Goal: Find specific page/section: Locate a particular part of the current website

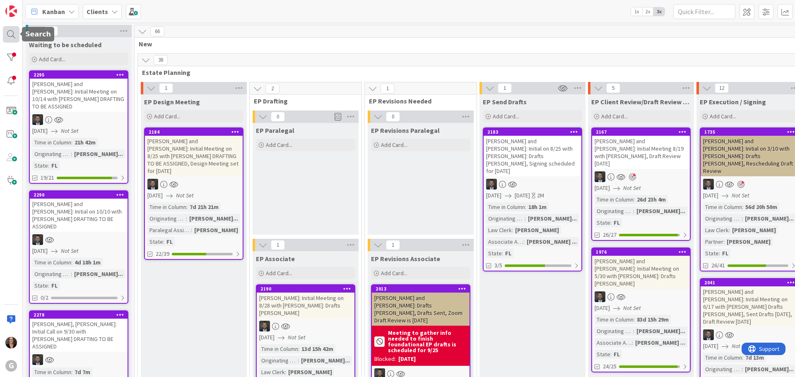
click at [9, 34] on div at bounding box center [11, 34] width 17 height 17
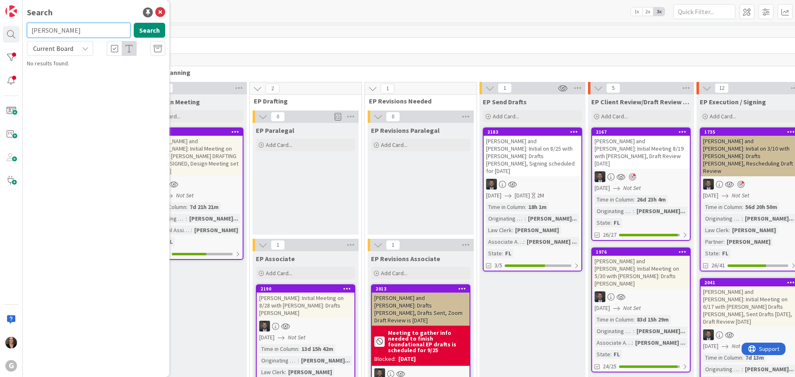
click at [36, 30] on input "Kamer" at bounding box center [79, 30] width 104 height 15
drag, startPoint x: 58, startPoint y: 31, endPoint x: 108, endPoint y: 37, distance: 50.9
click at [60, 31] on input "Kramer" at bounding box center [79, 30] width 104 height 15
type input "Kramer"
click at [152, 31] on button "Search" at bounding box center [149, 30] width 31 height 15
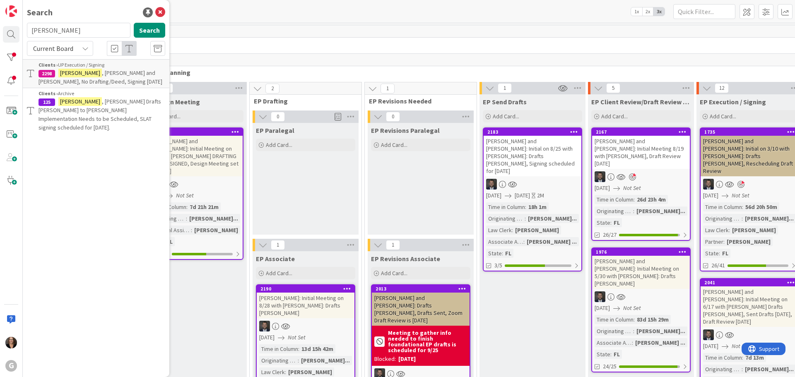
click at [91, 76] on span ", Lynn and La Vonne, No Drafting/Deed, Signing 11-6-25" at bounding box center [101, 77] width 124 height 16
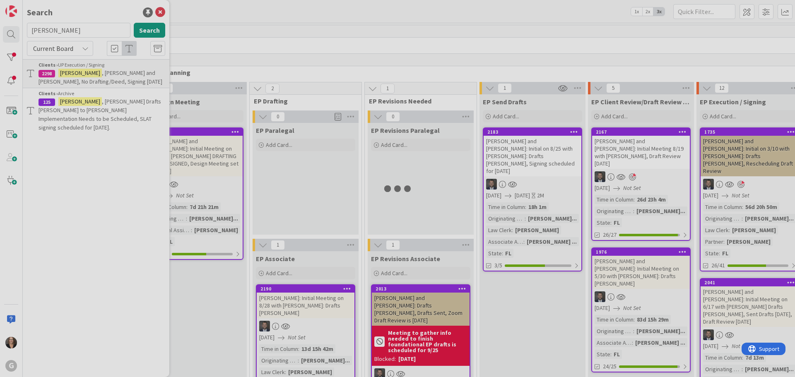
click at [91, 76] on div at bounding box center [397, 188] width 795 height 377
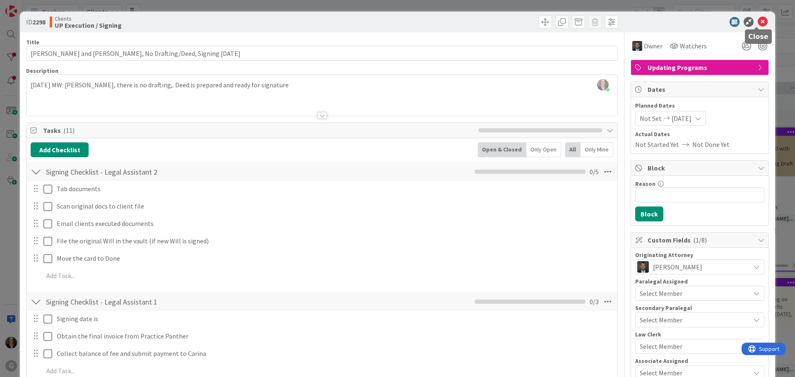
click at [758, 21] on icon at bounding box center [763, 22] width 10 height 10
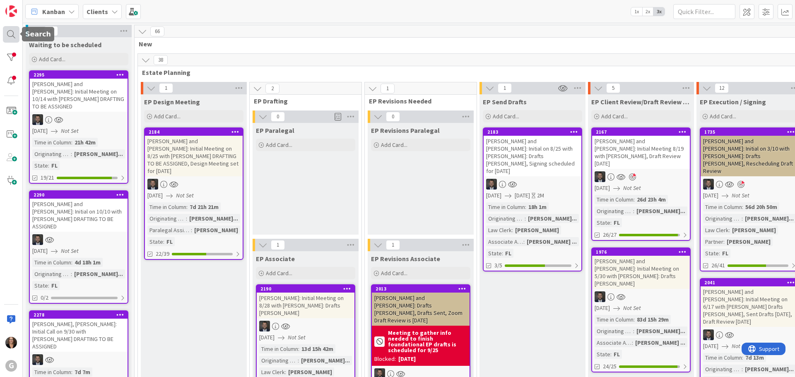
click at [7, 34] on div at bounding box center [11, 34] width 17 height 17
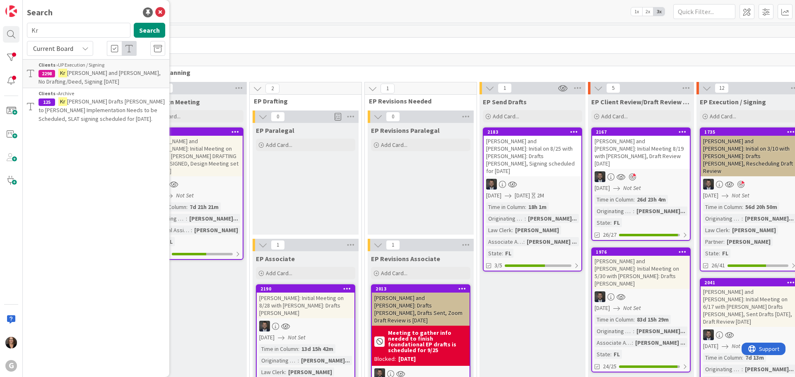
type input "K"
type input "Kneeland"
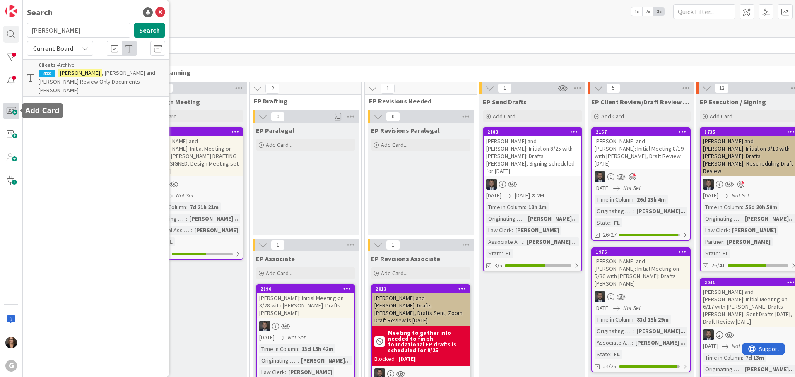
click at [9, 109] on span at bounding box center [11, 111] width 17 height 17
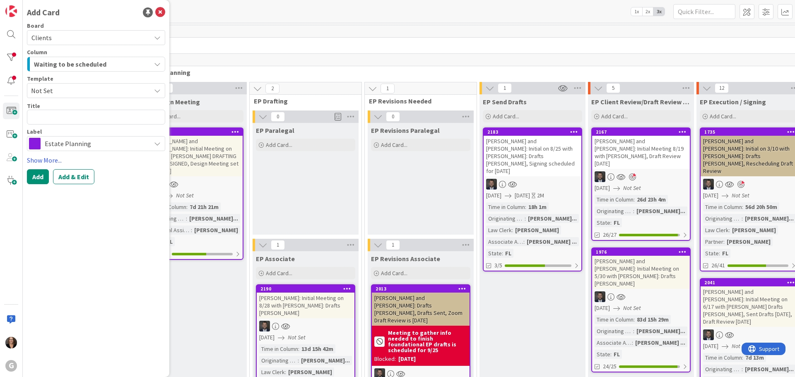
click at [157, 63] on icon "button" at bounding box center [157, 64] width 7 height 7
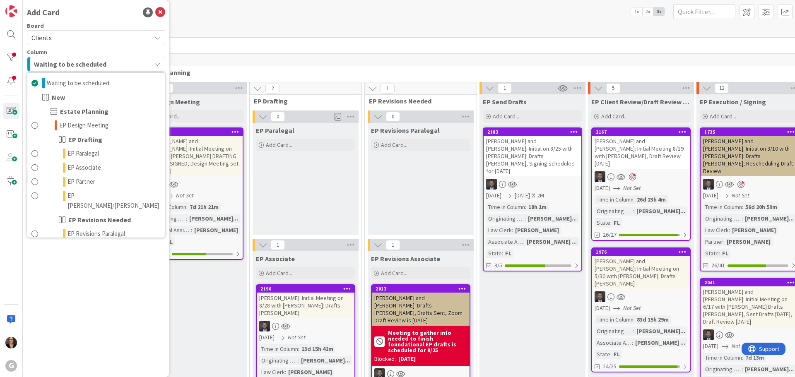
click at [150, 62] on div "Waiting to be scheduled" at bounding box center [91, 64] width 119 height 13
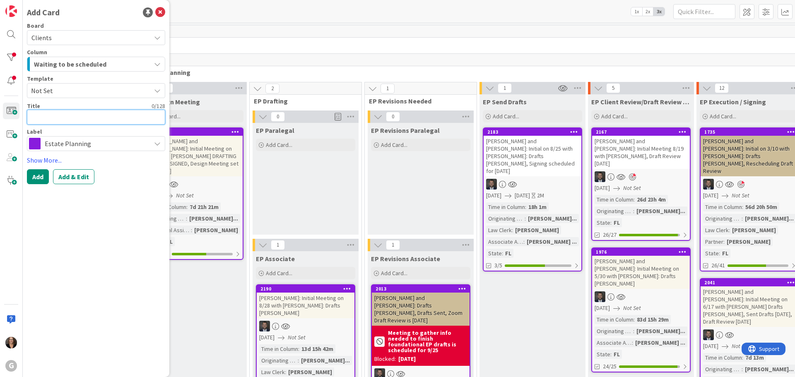
click at [110, 120] on textarea at bounding box center [96, 117] width 138 height 15
type textarea "x"
type textarea "M"
type textarea "x"
type textarea "Mi"
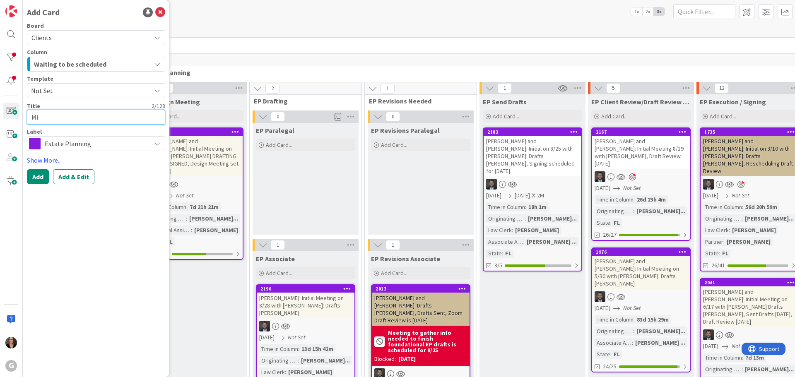
type textarea "x"
type textarea "Mich"
type textarea "x"
type textarea "Micha"
type textarea "x"
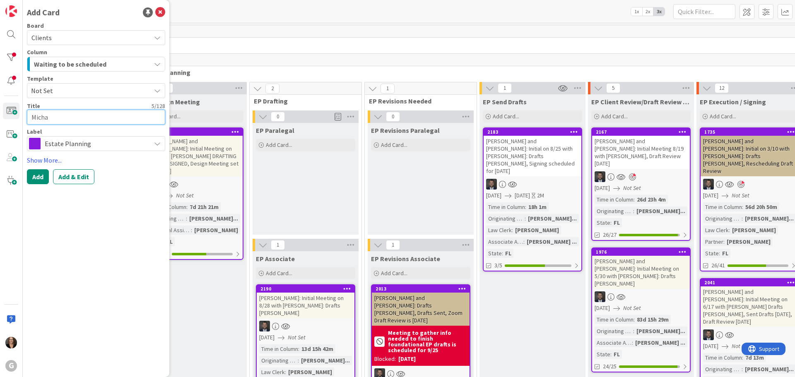
type textarea "Michae"
type textarea "x"
type textarea "Michael"
type textarea "x"
type textarea "Michael"
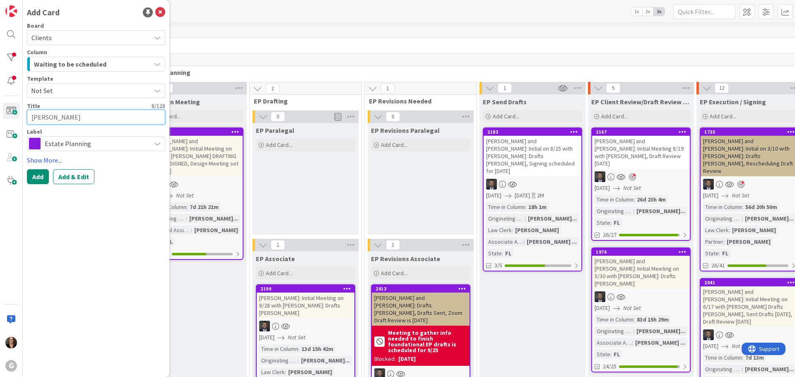
type textarea "x"
type textarea "Michael K"
type textarea "x"
type textarea "Michael Kn"
type textarea "x"
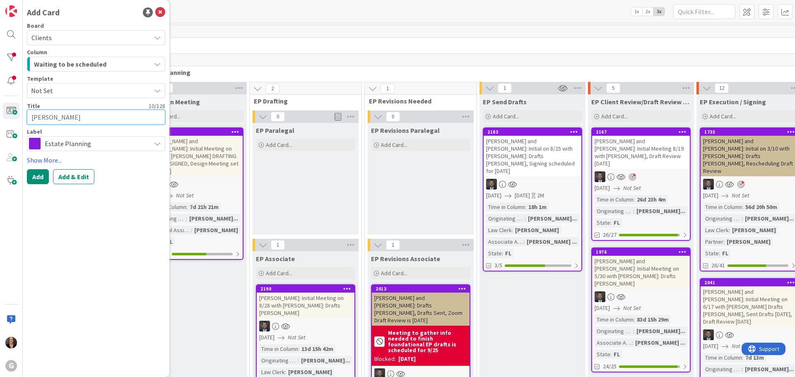
type textarea "Michael Kne"
type textarea "x"
type textarea "Michael Knee"
type textarea "x"
type textarea "Michael Kneel"
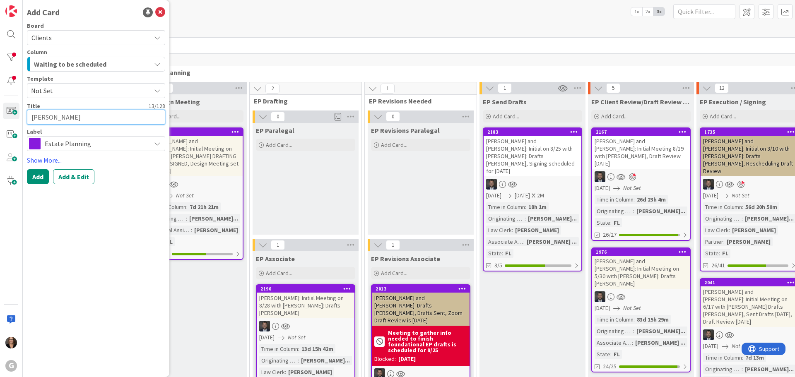
type textarea "x"
type textarea "Michael Kneela"
type textarea "x"
type textarea "Michael Kneelan"
type textarea "x"
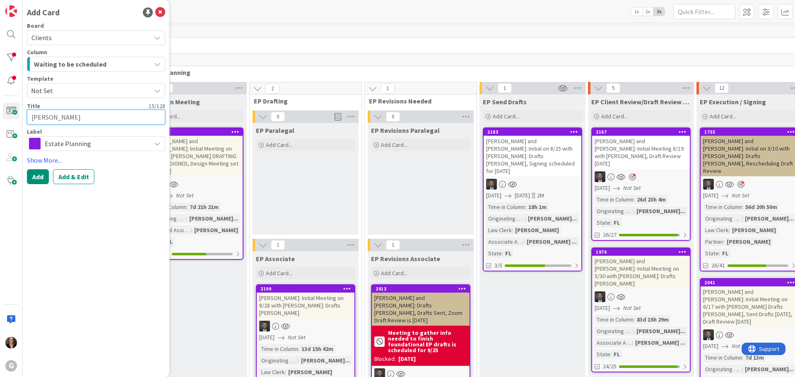
type textarea "Michael Kneeland"
type textarea "x"
type textarea "Michael Kneeland"
type textarea "x"
type textarea "Michael Kneeland a"
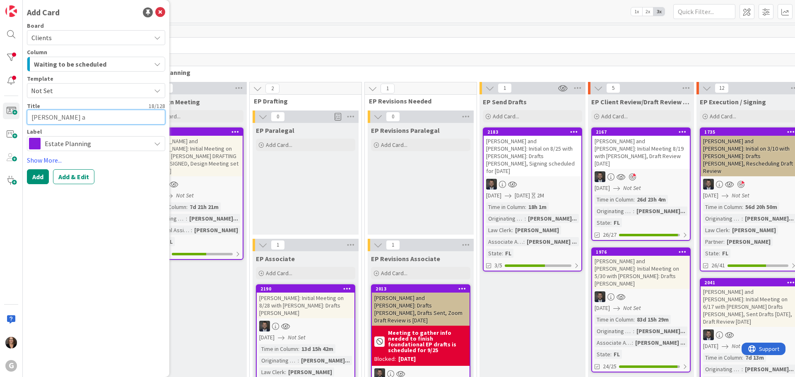
type textarea "x"
type textarea "Michael Kneeland an"
type textarea "x"
type textarea "Michael Kneeland and"
type textarea "x"
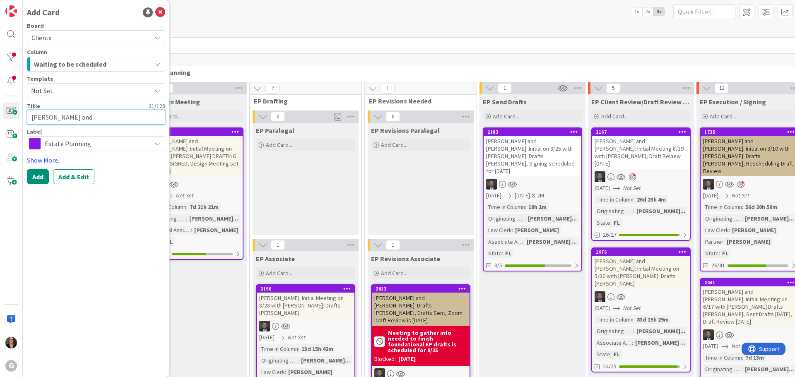
type textarea "Michael Kneeland and R"
type textarea "x"
type textarea "Michael Kneeland and Ro"
type textarea "x"
type textarea "Michael Kneeland and Rox"
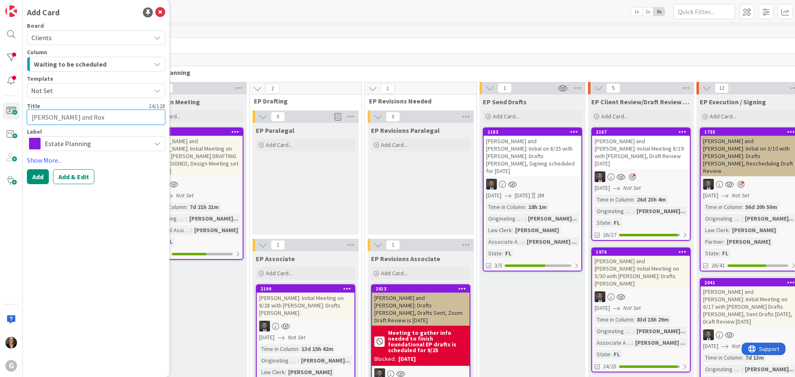
type textarea "x"
type textarea "Michael Kneeland and Roxz"
type textarea "x"
type textarea "Michael Kneeland and Roxze"
type textarea "x"
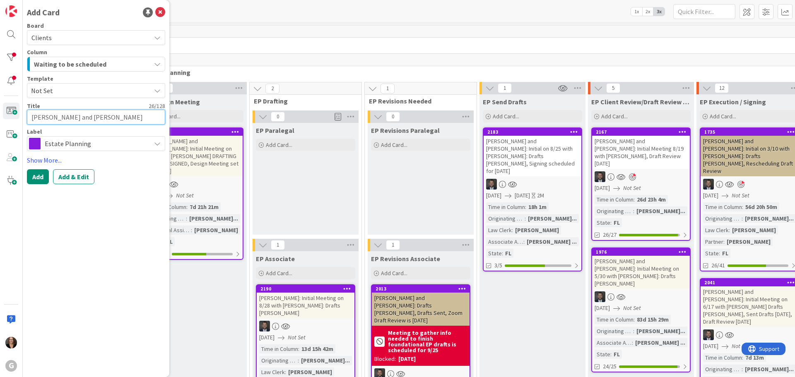
type textarea "Michael Kneeland and Roxzen"
type textarea "x"
type textarea "Michael Kneeland and Roxzene"
type textarea "x"
type textarea "Michael Kneeland and Roxzene"
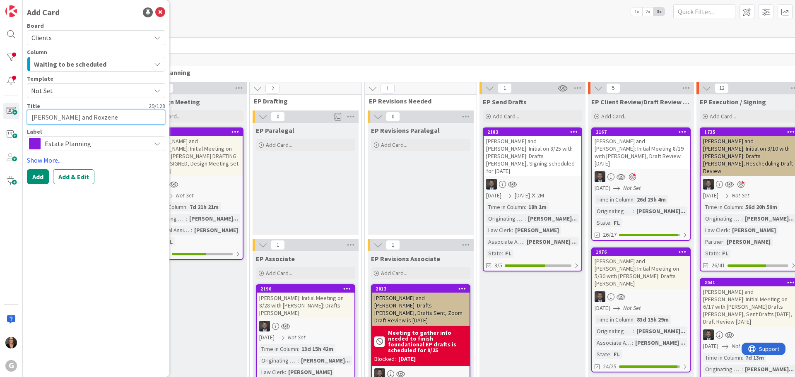
type textarea "x"
type textarea "Michael Kneeland and Roxzene H"
type textarea "x"
type textarea "Michael Kneeland and Roxzene Hu"
type textarea "x"
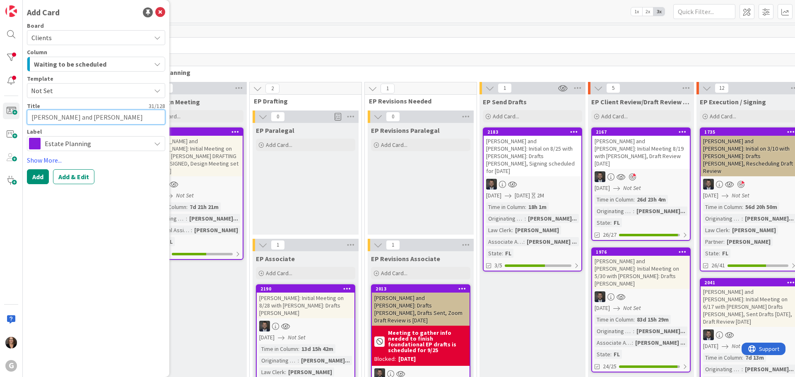
type textarea "Michael Kneeland and Roxzene Hun"
type textarea "x"
type textarea "Michael Kneeland and Roxzene Hunt"
type textarea "x"
type textarea "Michael Kneeland and Roxzene Hunte"
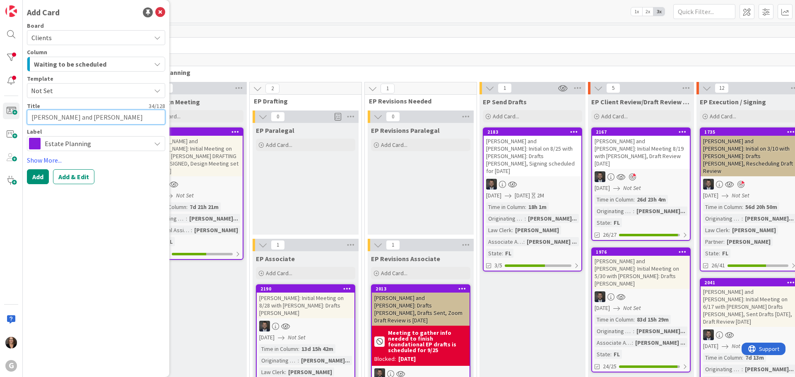
type textarea "x"
type textarea "Michael Kneeland and Roxzene Hunter"
click at [157, 145] on icon at bounding box center [157, 143] width 7 height 7
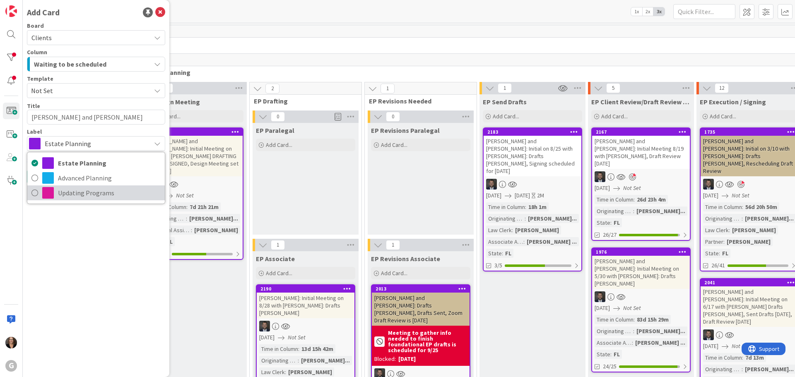
click at [36, 192] on icon at bounding box center [34, 193] width 7 height 12
type textarea "x"
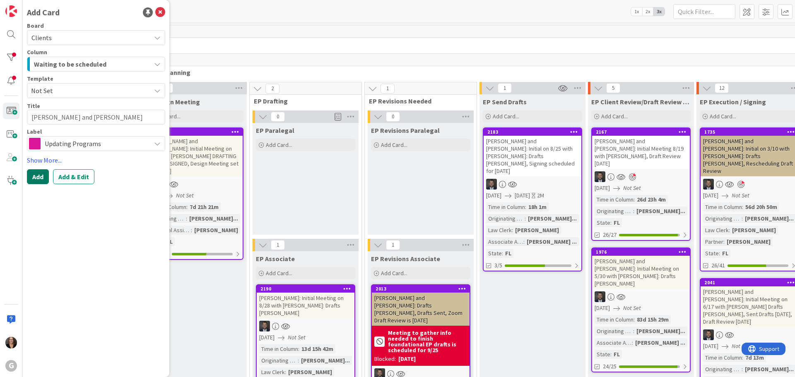
click at [37, 176] on button "Add" at bounding box center [38, 176] width 22 height 15
click at [42, 159] on link "Show More..." at bounding box center [96, 160] width 138 height 10
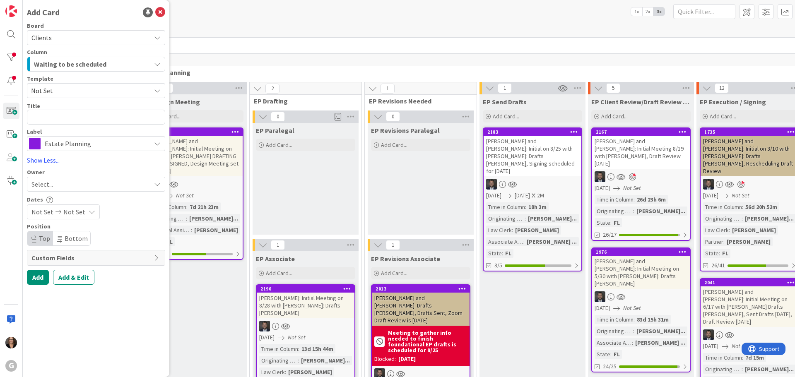
click at [158, 183] on icon at bounding box center [157, 184] width 7 height 7
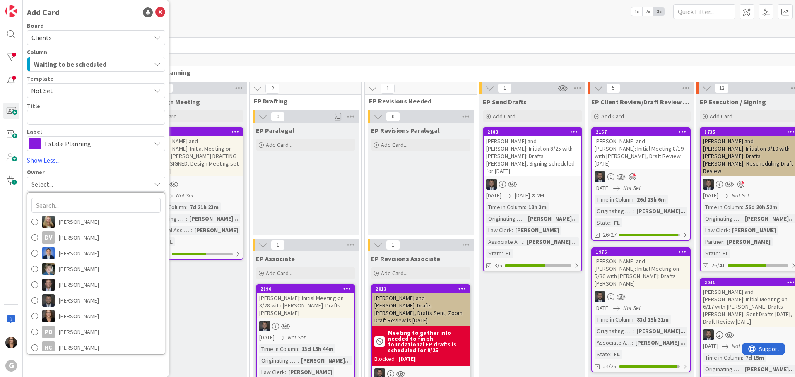
scroll to position [131, 0]
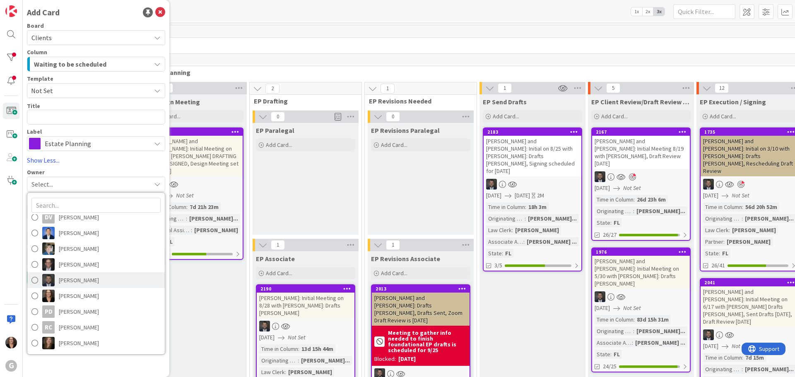
click at [34, 280] on span at bounding box center [34, 280] width 7 height 12
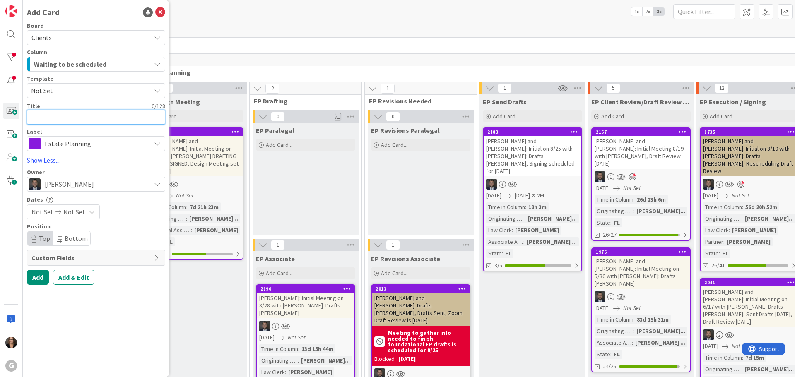
click at [43, 117] on textarea at bounding box center [96, 117] width 138 height 15
click at [75, 280] on button "Add & Edit" at bounding box center [73, 277] width 41 height 15
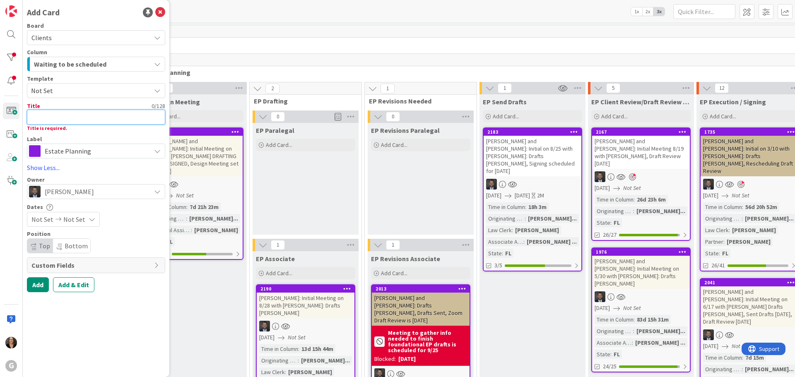
click at [39, 119] on textarea at bounding box center [96, 117] width 138 height 15
type textarea "x"
type textarea "M"
type textarea "x"
type textarea "Mi"
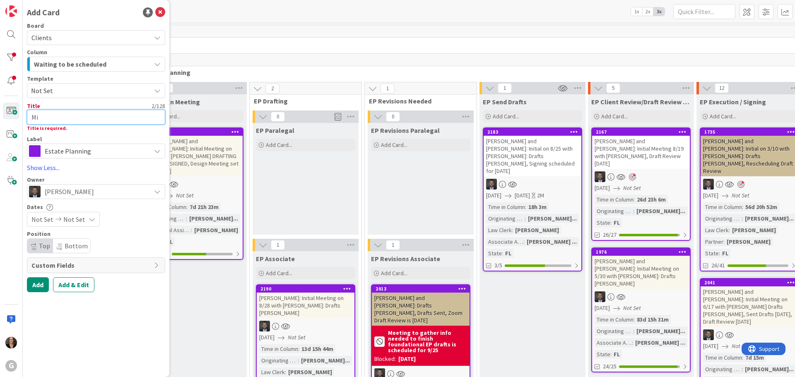
type textarea "x"
type textarea "Mich"
type textarea "x"
type textarea "Micha"
type textarea "x"
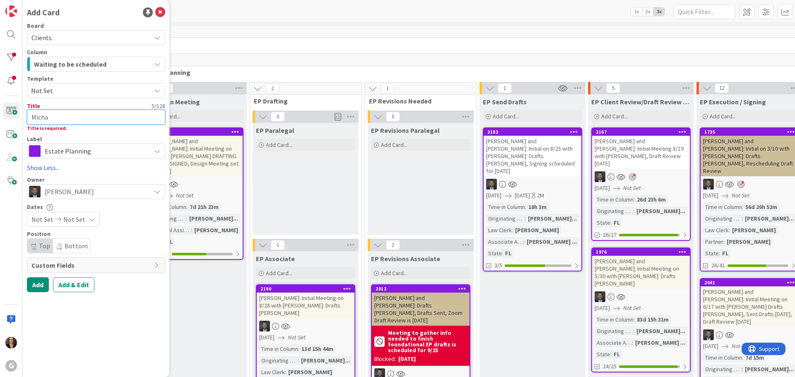
type textarea "Michae"
type textarea "x"
type textarea "Michael"
type textarea "x"
type textarea "Michael"
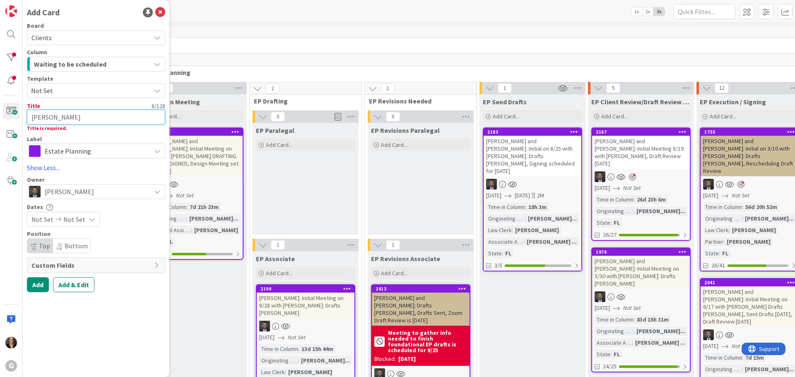
type textarea "x"
type textarea "Michael K"
type textarea "x"
type textarea "Michael Kn"
type textarea "x"
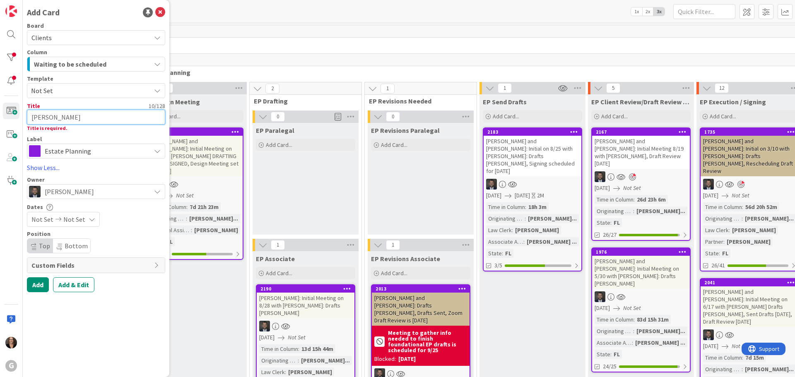
type textarea "Michael Knn"
type textarea "x"
type textarea "Michael Kn"
click at [159, 12] on icon at bounding box center [160, 12] width 10 height 10
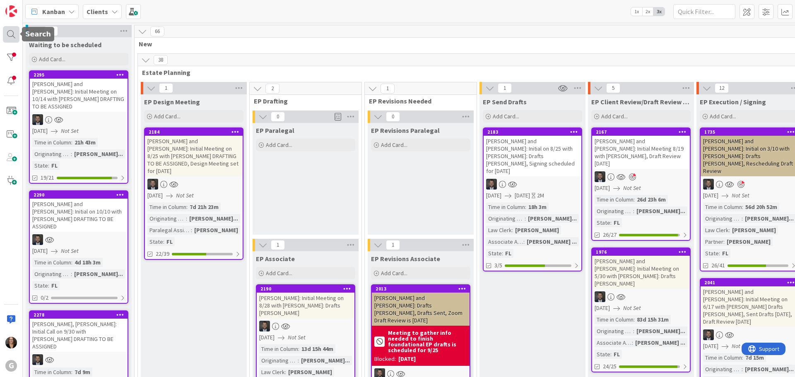
click at [11, 32] on div at bounding box center [11, 34] width 17 height 17
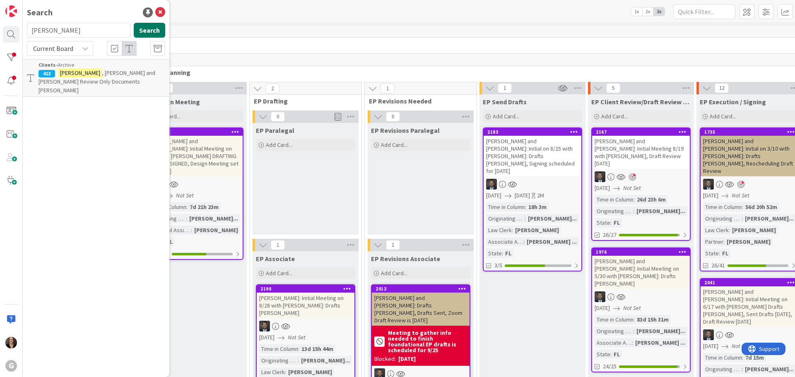
click at [147, 28] on button "Search" at bounding box center [149, 30] width 31 height 15
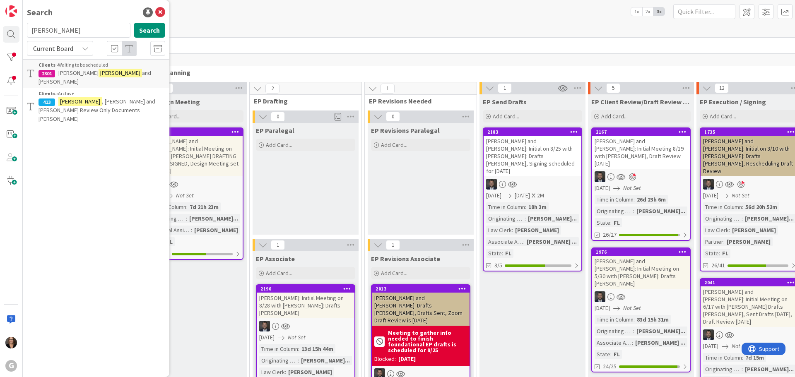
click at [113, 72] on span "and Roxzene Hunter" at bounding box center [95, 77] width 113 height 16
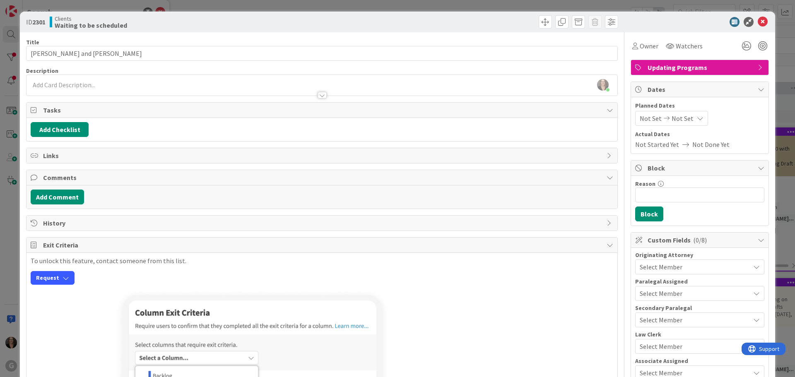
scroll to position [41, 0]
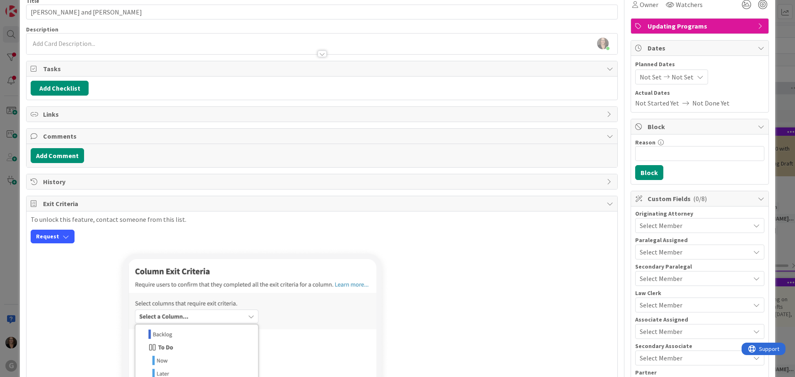
click at [753, 225] on icon at bounding box center [756, 225] width 7 height 7
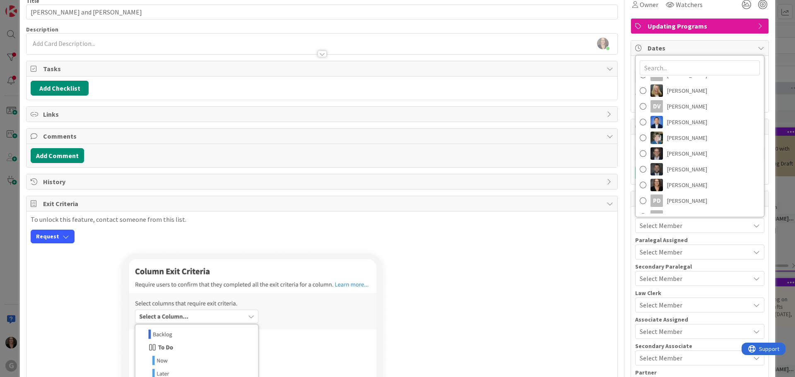
scroll to position [124, 0]
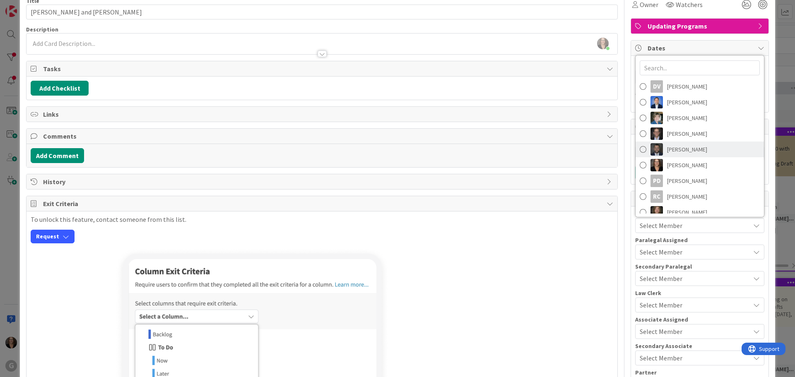
click at [640, 148] on span at bounding box center [643, 149] width 7 height 12
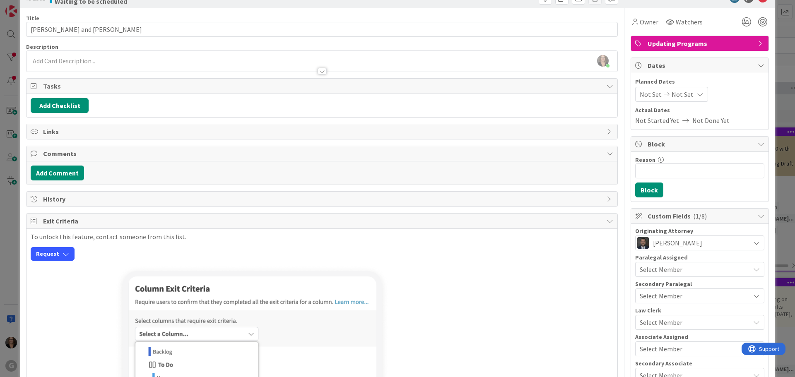
scroll to position [0, 0]
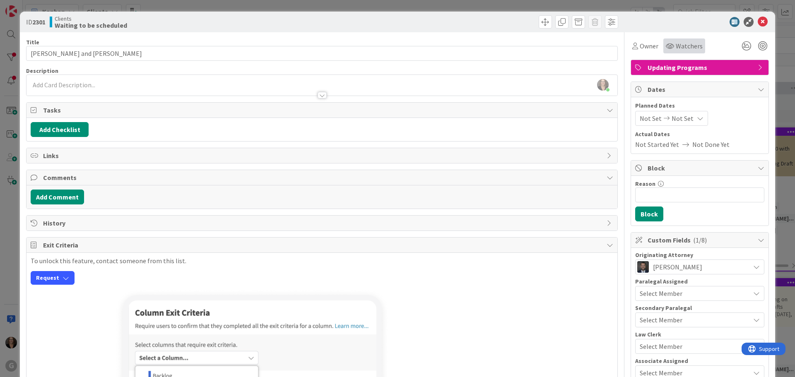
click at [676, 46] on span "Watchers" at bounding box center [689, 46] width 27 height 10
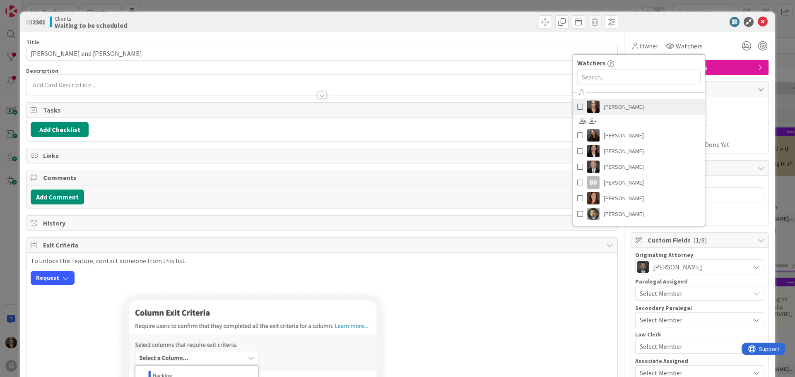
click at [577, 107] on span at bounding box center [580, 107] width 6 height 12
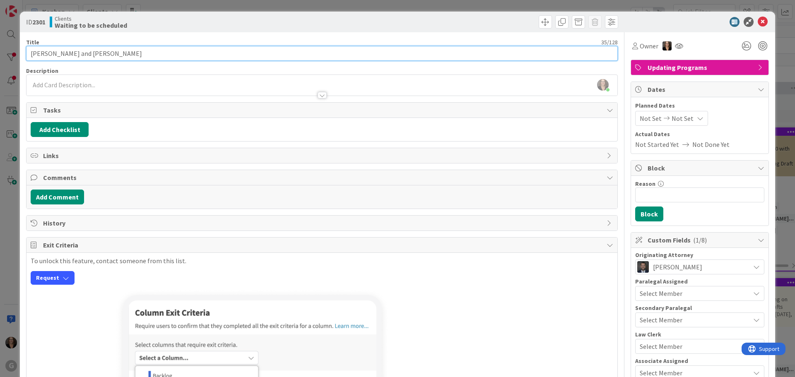
click at [142, 51] on input "Michael Kneeland and Roxzene Hunter" at bounding box center [322, 53] width 592 height 15
click at [134, 54] on input "Michael Kneeland and Roxzene Hunte, DRAFTING TO BE ASSIGNED" at bounding box center [322, 53] width 592 height 15
click at [219, 50] on input "Michael Kneeland and Roxzene Hunter, DRAFTING TO BE ASSIGNED" at bounding box center [322, 53] width 592 height 15
type input "Michael Kneeland and Roxzene Hunter, DRAFTING TO BE ASSIGNED"
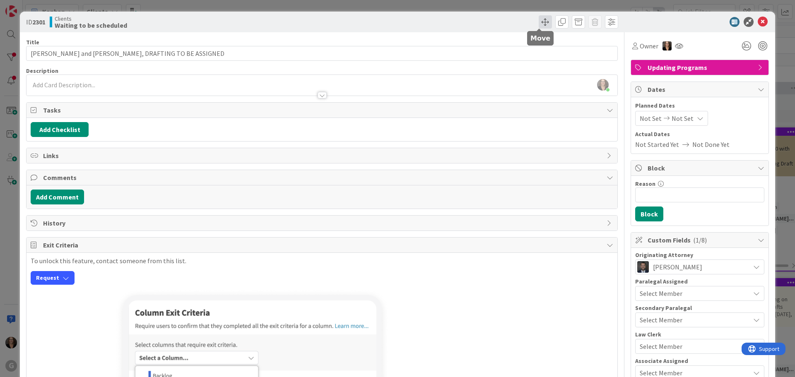
click at [539, 21] on span at bounding box center [545, 21] width 13 height 13
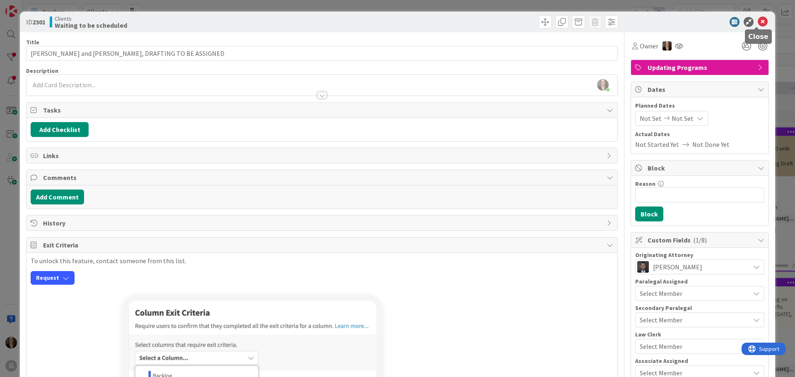
click at [758, 23] on icon at bounding box center [763, 22] width 10 height 10
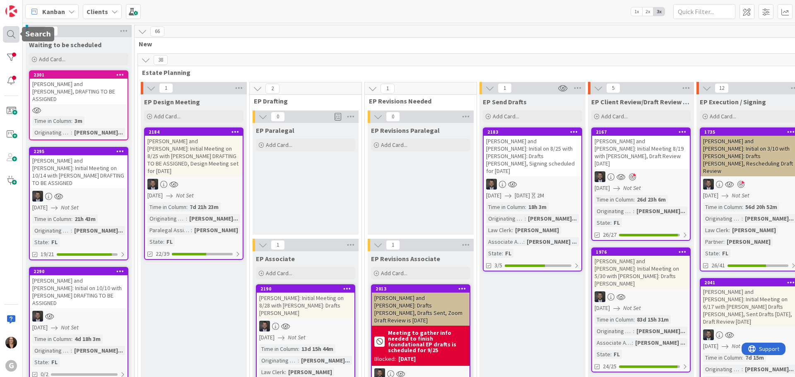
click at [9, 32] on div at bounding box center [11, 34] width 17 height 17
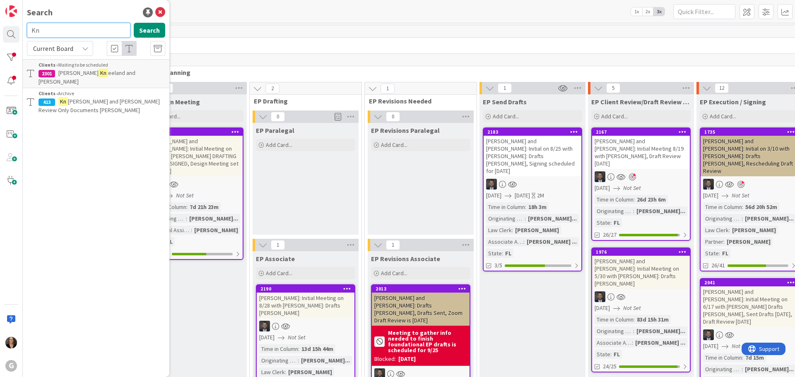
type input "K"
type input "Cox"
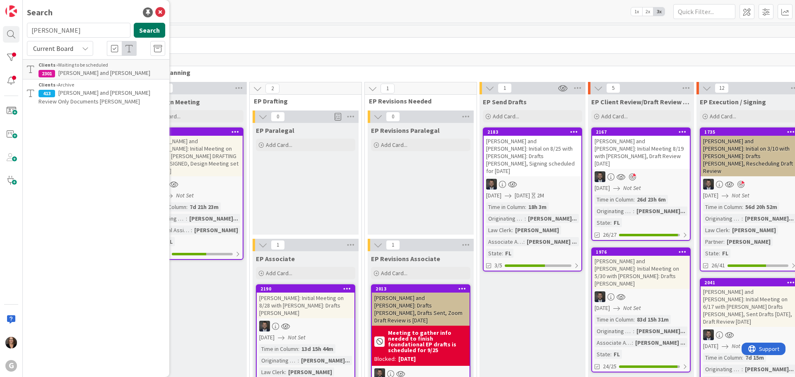
click at [147, 29] on button "Search" at bounding box center [149, 30] width 31 height 15
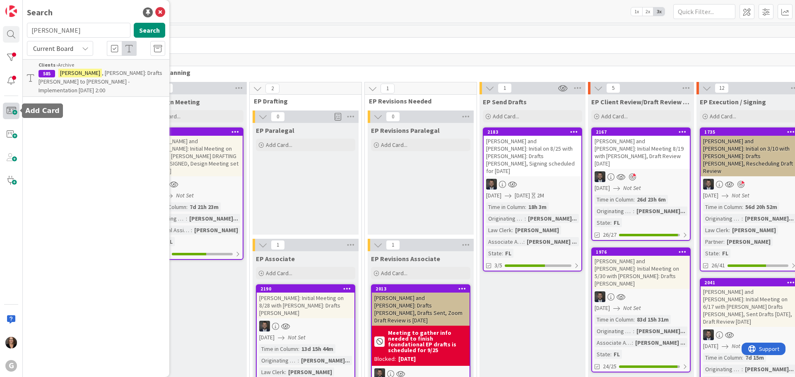
click at [13, 111] on span at bounding box center [11, 111] width 17 height 17
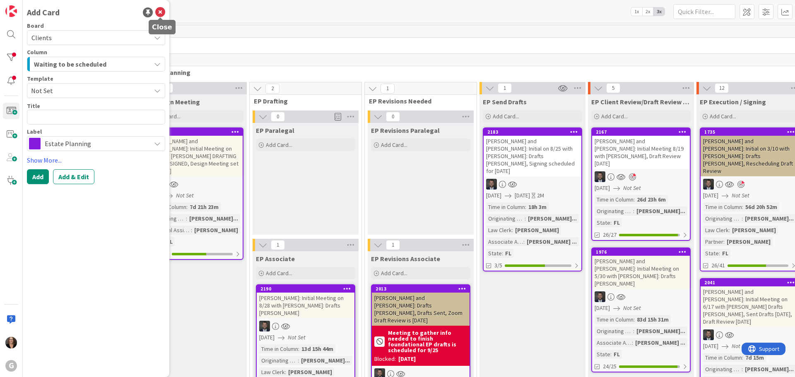
click at [160, 11] on icon at bounding box center [160, 12] width 10 height 10
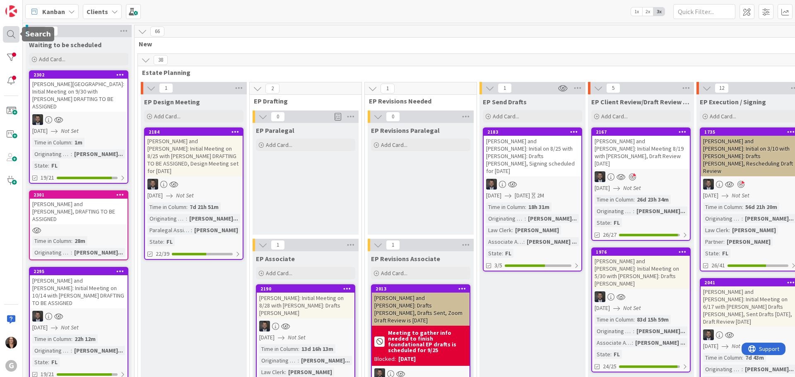
click at [8, 32] on div at bounding box center [11, 34] width 17 height 17
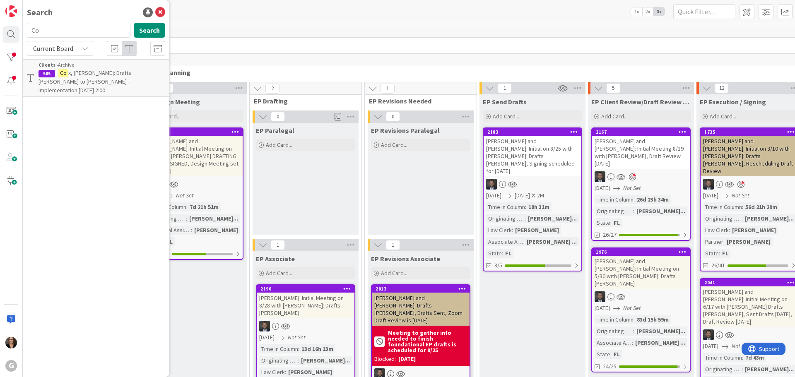
type input "C"
click at [159, 13] on icon at bounding box center [160, 12] width 10 height 10
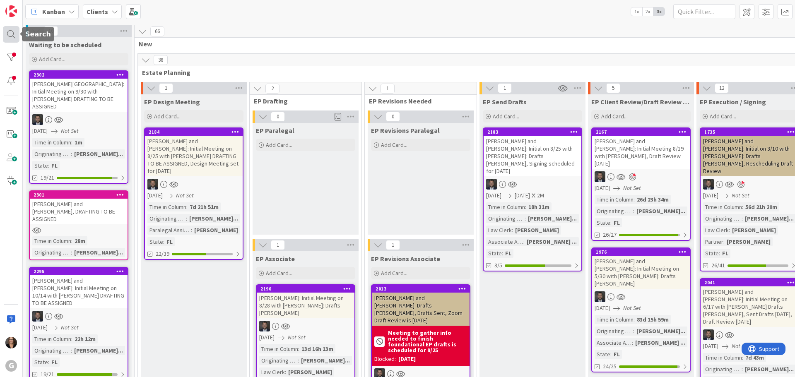
click at [10, 34] on div at bounding box center [11, 34] width 17 height 17
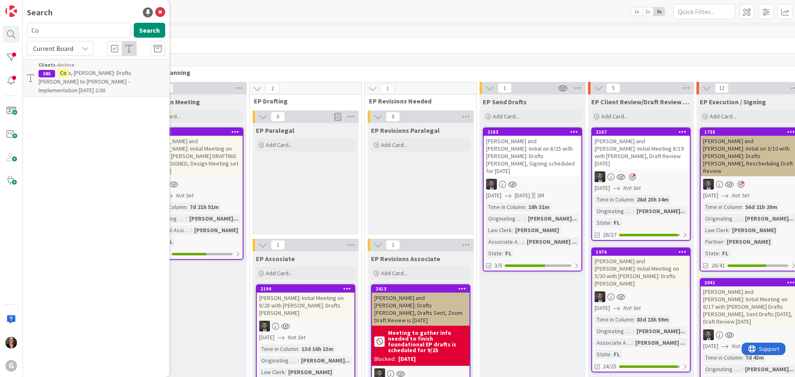
type input "C"
click at [49, 29] on input "Chase" at bounding box center [79, 30] width 104 height 15
type input "C"
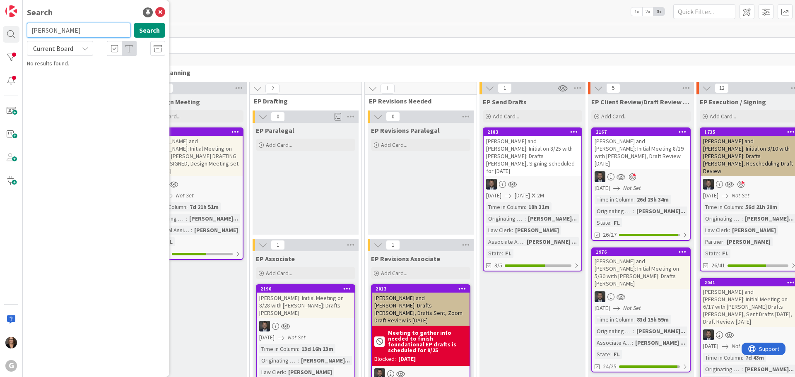
type input "Ryan"
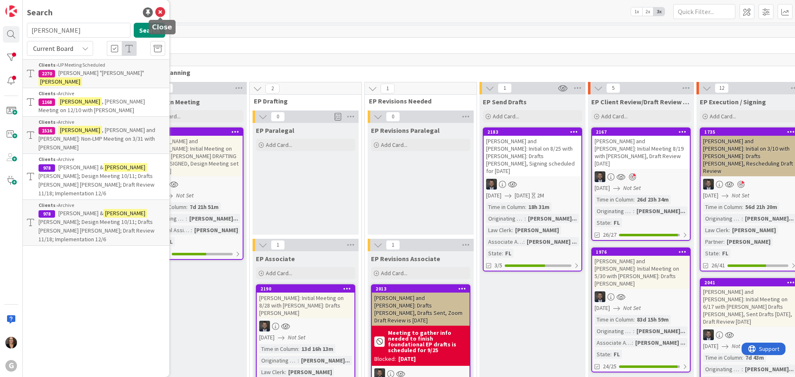
click at [160, 11] on icon at bounding box center [160, 12] width 10 height 10
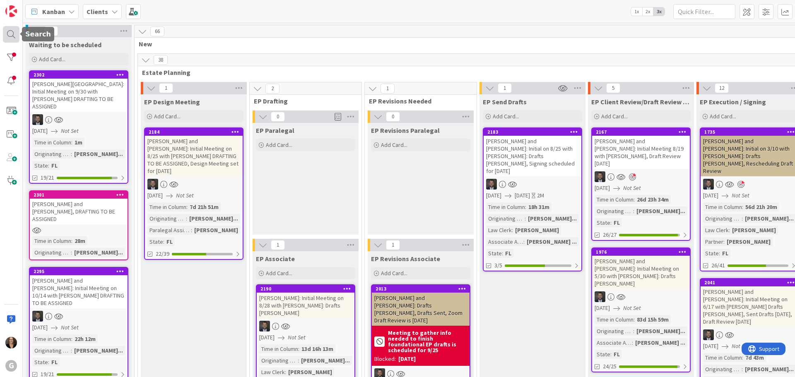
click at [10, 32] on div at bounding box center [11, 34] width 17 height 17
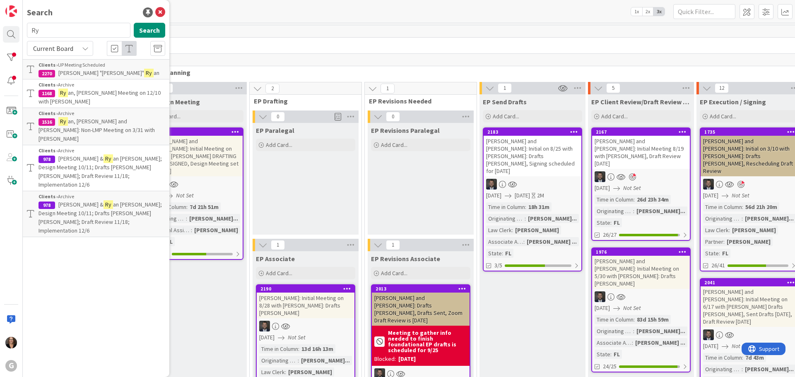
type input "R"
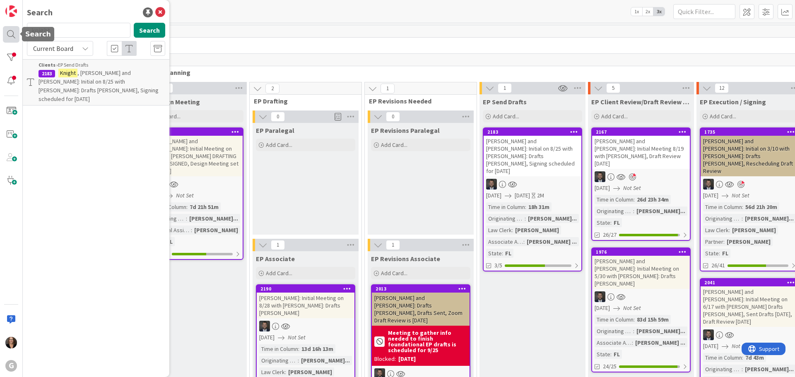
click at [6, 32] on div at bounding box center [11, 34] width 17 height 17
click at [8, 34] on div at bounding box center [11, 34] width 17 height 17
click at [56, 31] on input "knight" at bounding box center [79, 30] width 104 height 15
type input "k"
type input "Wilson"
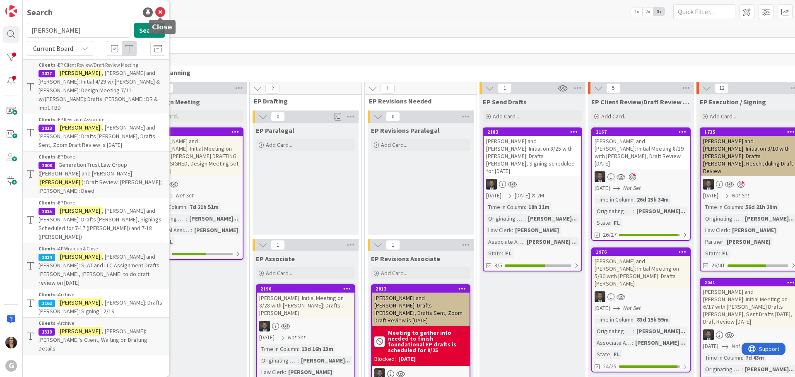
click at [160, 12] on icon at bounding box center [160, 12] width 10 height 10
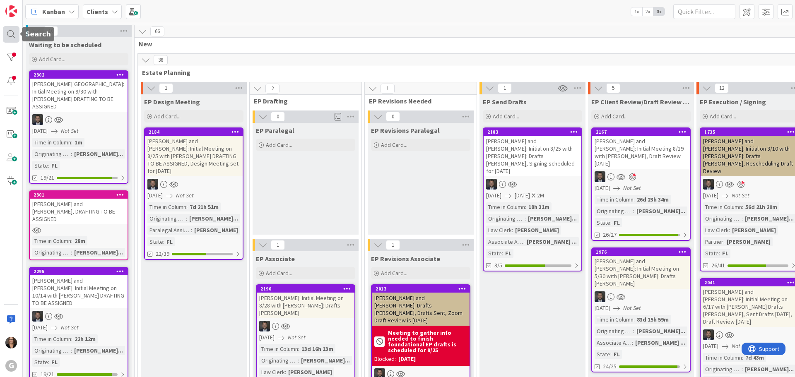
click at [8, 33] on div at bounding box center [11, 34] width 17 height 17
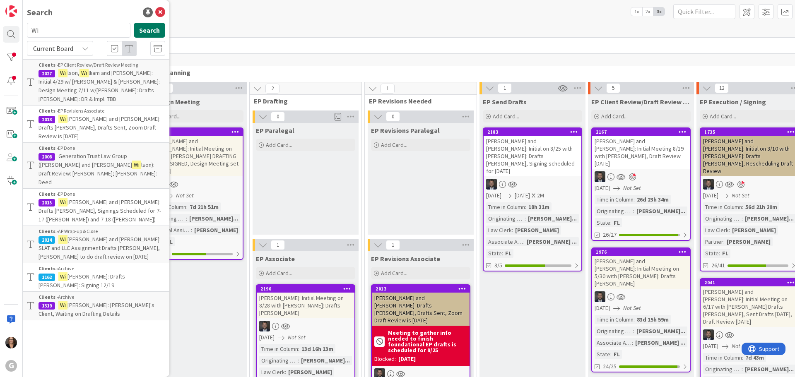
type input "W"
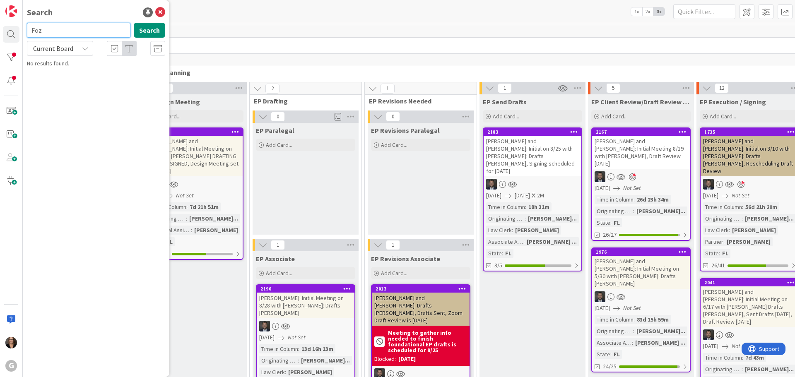
click at [45, 29] on input "Foz" at bounding box center [79, 30] width 104 height 15
click at [43, 30] on input "Fos" at bounding box center [79, 30] width 104 height 15
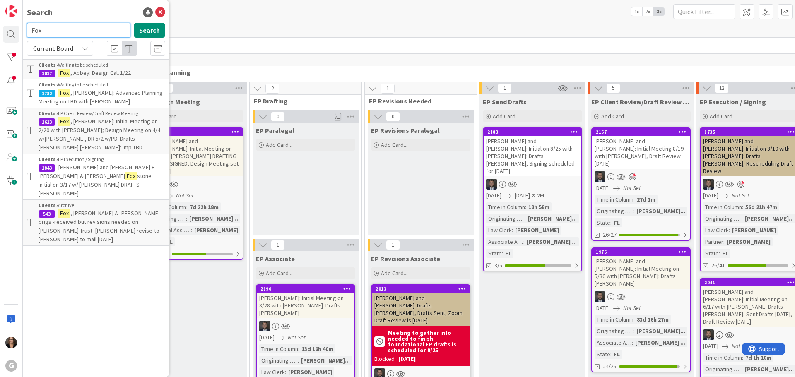
click at [48, 29] on input "Fox" at bounding box center [79, 30] width 104 height 15
type input "F"
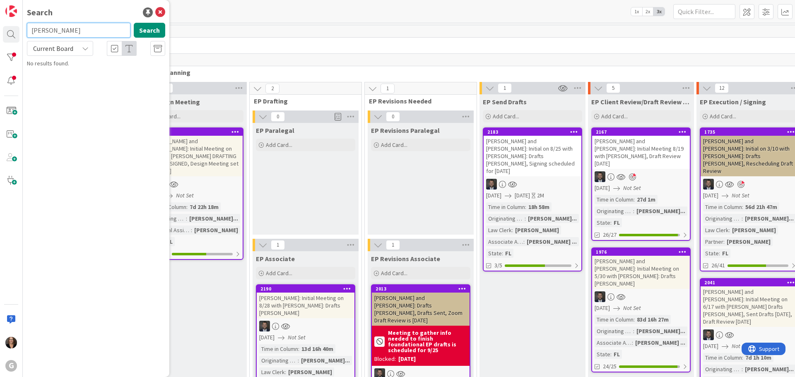
click at [68, 33] on input "Buckley" at bounding box center [79, 30] width 104 height 15
type input "B"
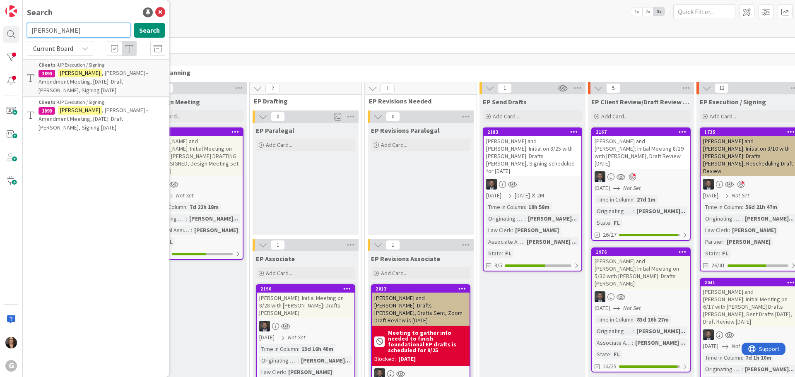
click at [65, 31] on input "Heydorn" at bounding box center [79, 30] width 104 height 15
type input "H"
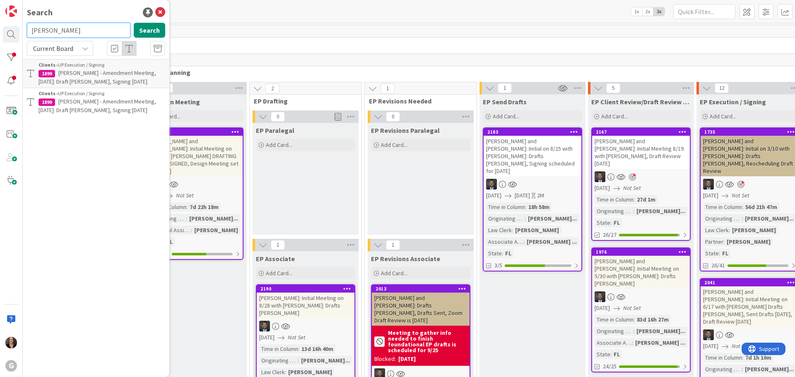
type input "Reale"
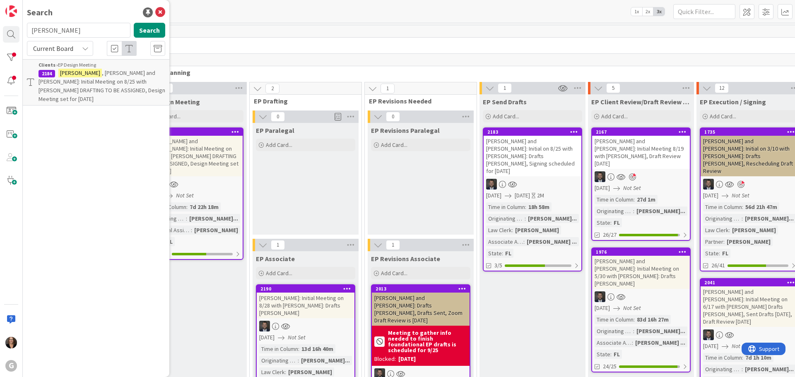
click at [89, 84] on span ", Bruce and Margaret: Initial Meeting on 8/25 with Jonas DRAFTING TO BE ASSIGNE…" at bounding box center [102, 86] width 127 height 34
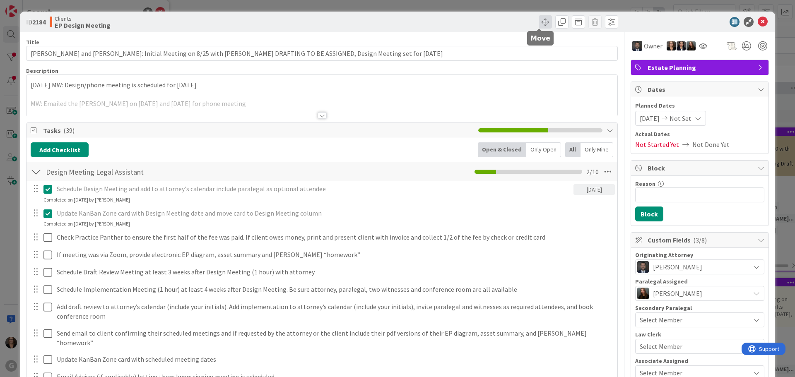
click at [541, 22] on span at bounding box center [545, 21] width 13 height 13
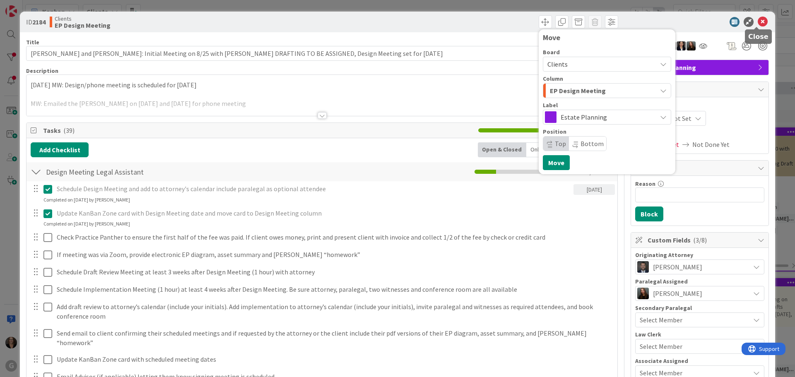
click at [758, 23] on icon at bounding box center [763, 22] width 10 height 10
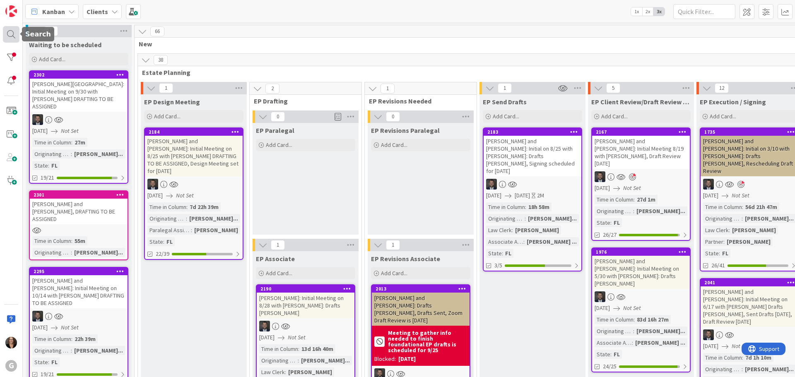
click at [8, 31] on div at bounding box center [11, 34] width 17 height 17
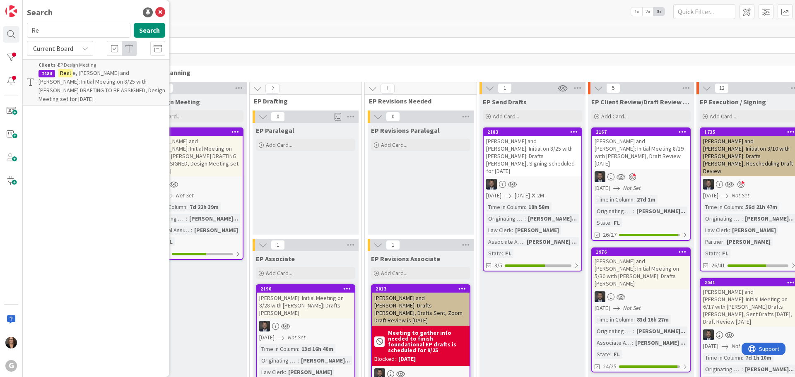
type input "R"
type input "Shannon"
click at [158, 29] on button "Search" at bounding box center [149, 30] width 31 height 15
click at [159, 11] on icon at bounding box center [160, 12] width 10 height 10
